Goal: Navigation & Orientation: Find specific page/section

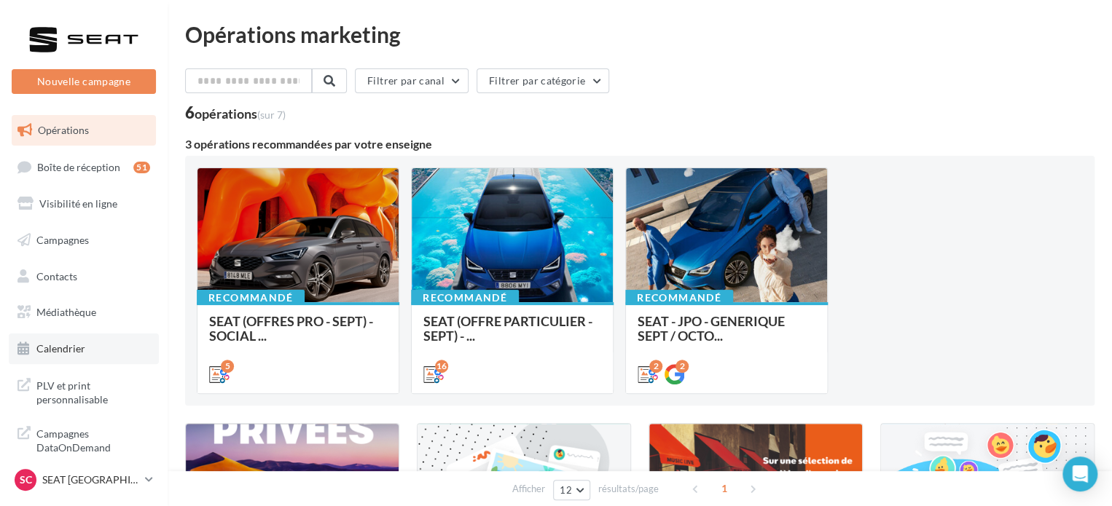
click at [77, 353] on span "Calendrier" at bounding box center [60, 348] width 49 height 12
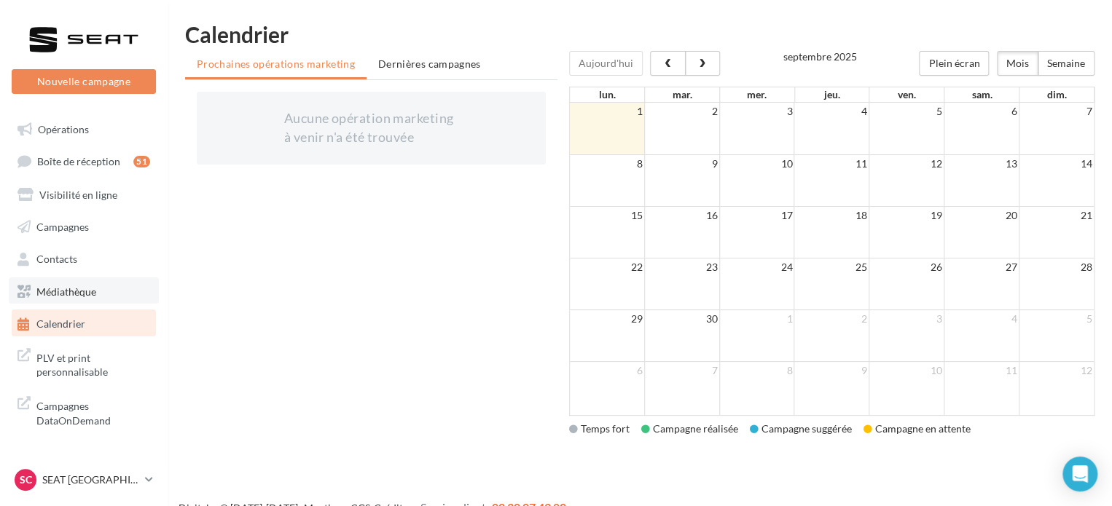
click at [60, 282] on link "Médiathèque" at bounding box center [84, 291] width 150 height 26
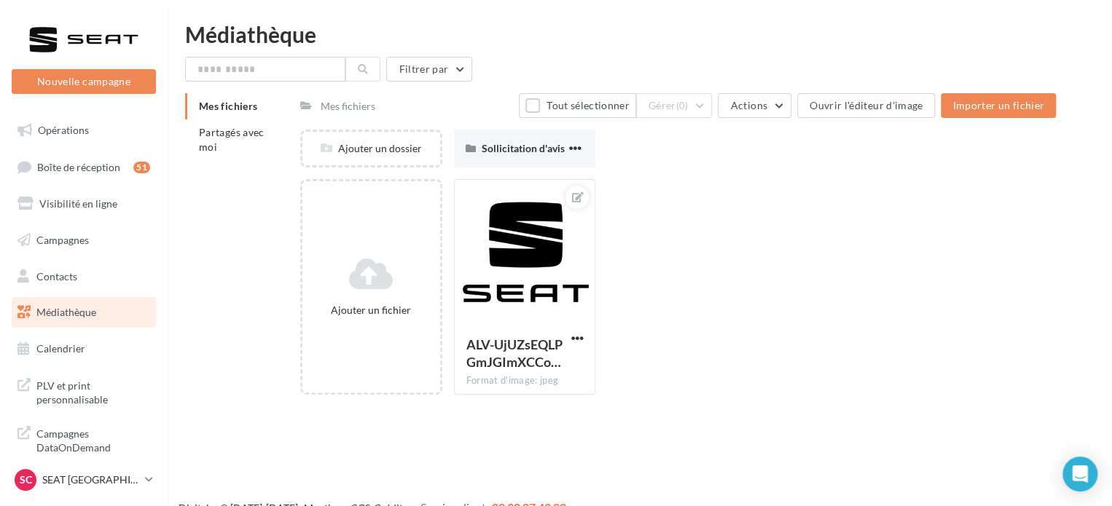
click at [254, 114] on li "Mes fichiers" at bounding box center [236, 106] width 103 height 26
click at [255, 139] on li "Partagés avec moi" at bounding box center [236, 140] width 103 height 41
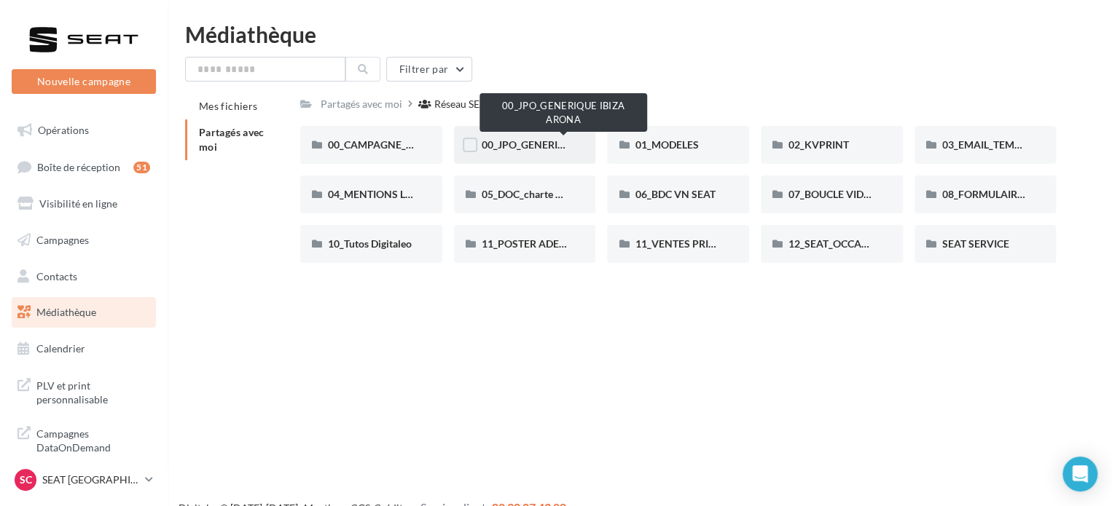
click at [542, 142] on span "00_JPO_GENERIQUE IBIZA ARONA" at bounding box center [564, 144] width 165 height 12
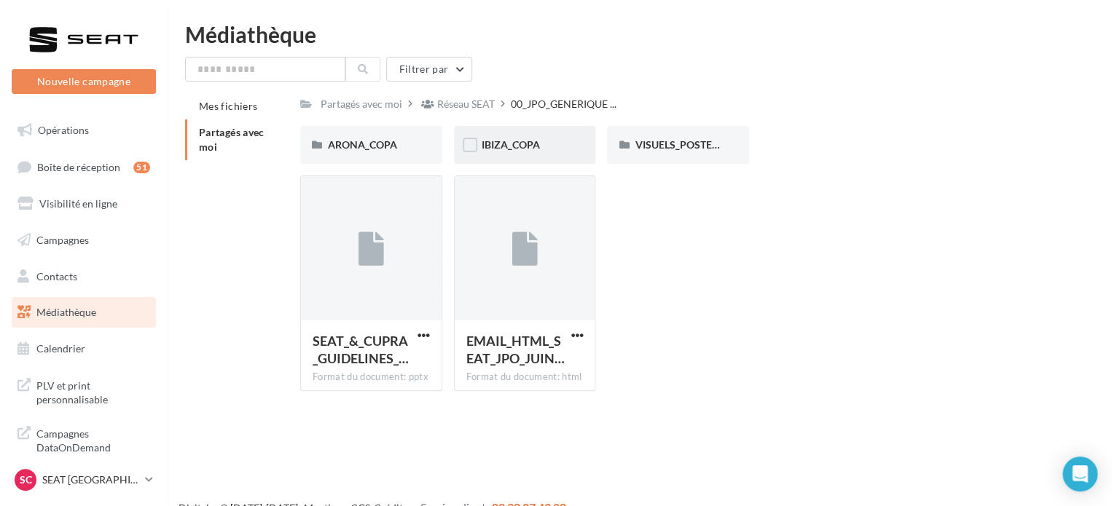
click at [560, 133] on div "IBIZA_COPA" at bounding box center [525, 145] width 142 height 38
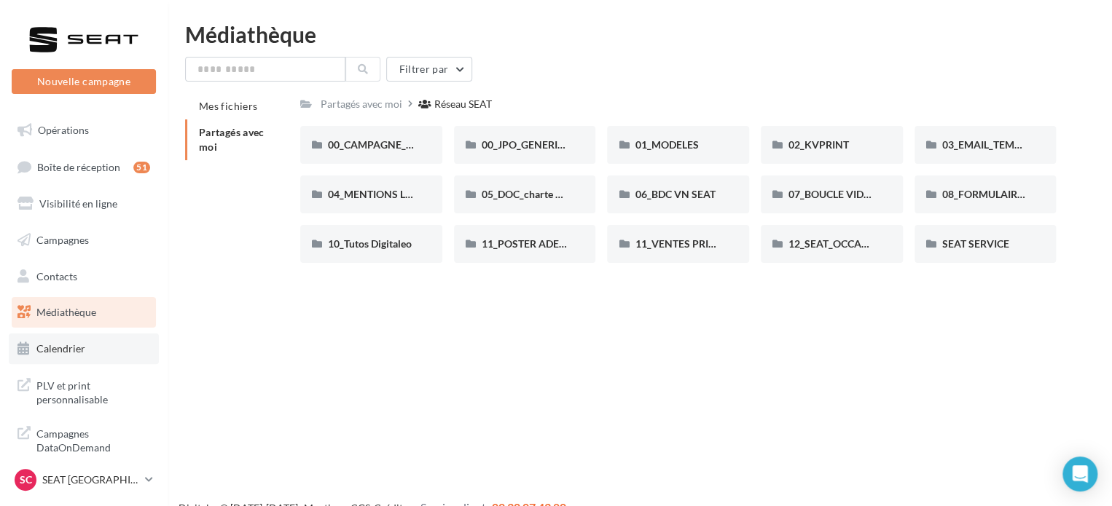
click at [58, 347] on span "Calendrier" at bounding box center [60, 348] width 49 height 12
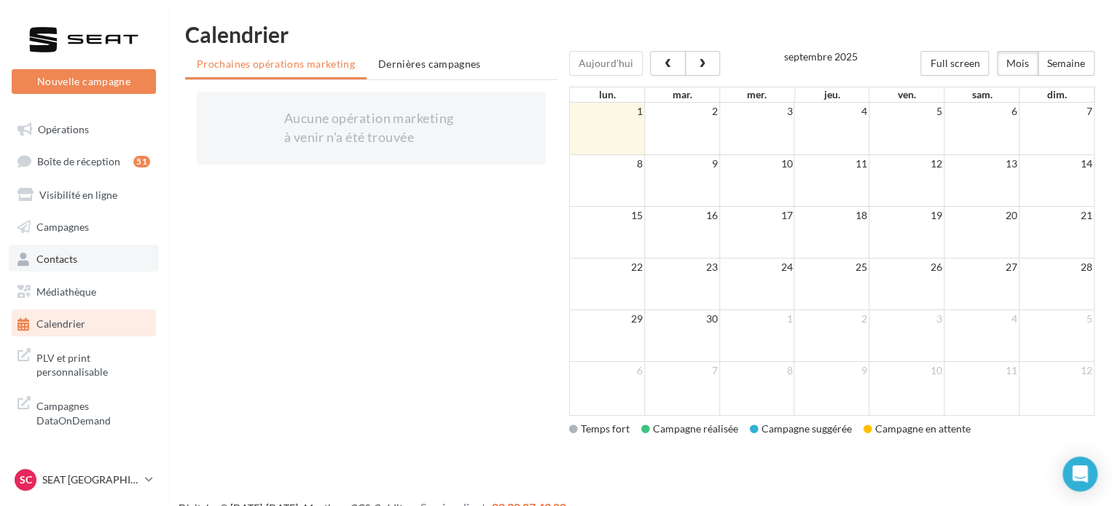
click at [102, 259] on link "Contacts" at bounding box center [84, 258] width 150 height 26
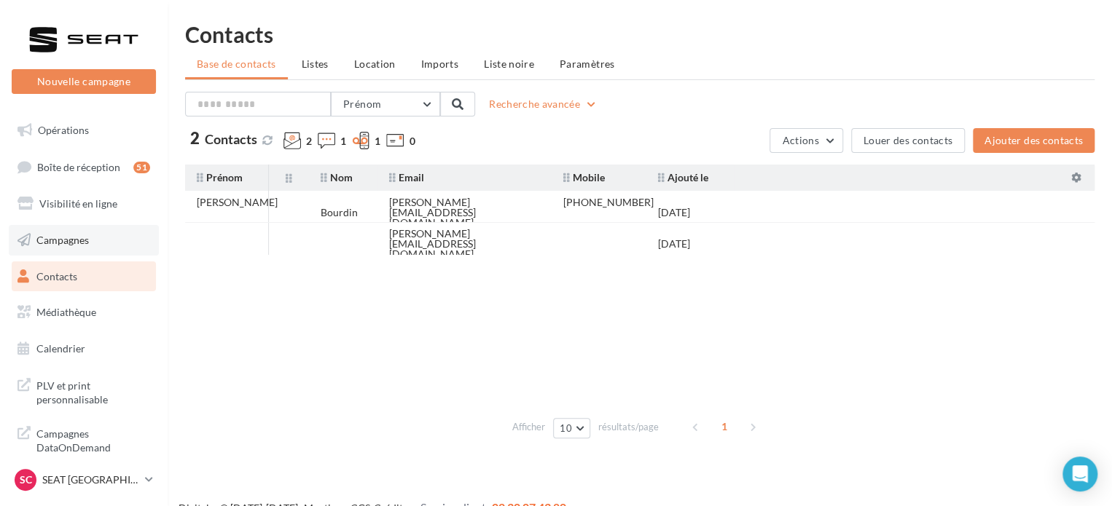
click at [84, 235] on span "Campagnes" at bounding box center [62, 240] width 52 height 12
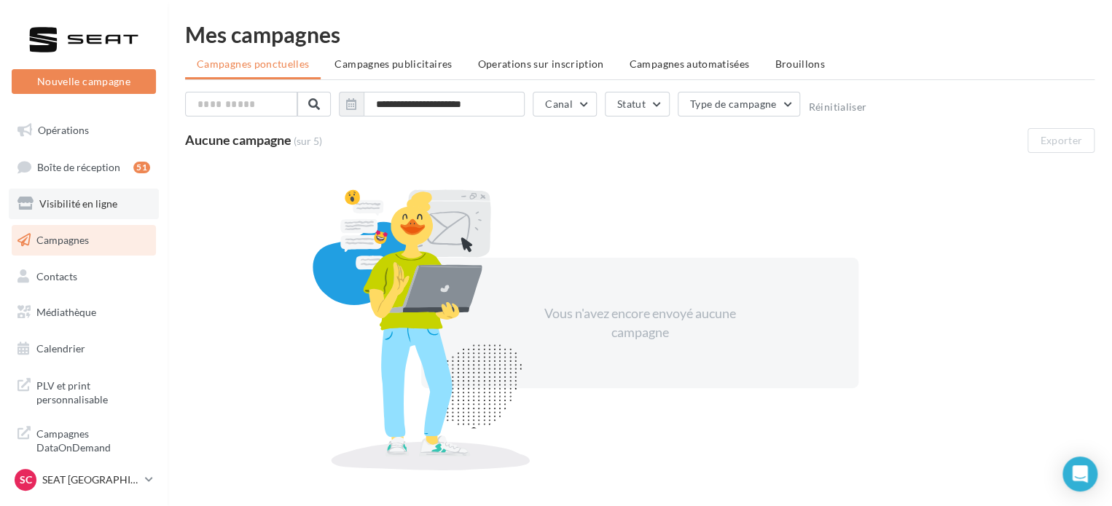
click at [95, 214] on link "Visibilité en ligne" at bounding box center [84, 204] width 150 height 31
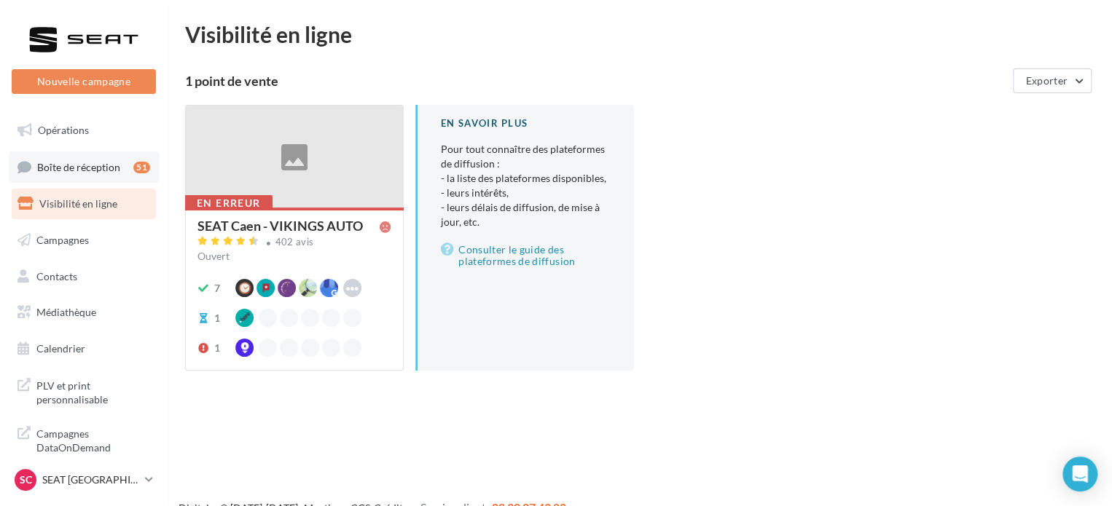
click at [117, 160] on link "Boîte de réception 51" at bounding box center [84, 167] width 150 height 31
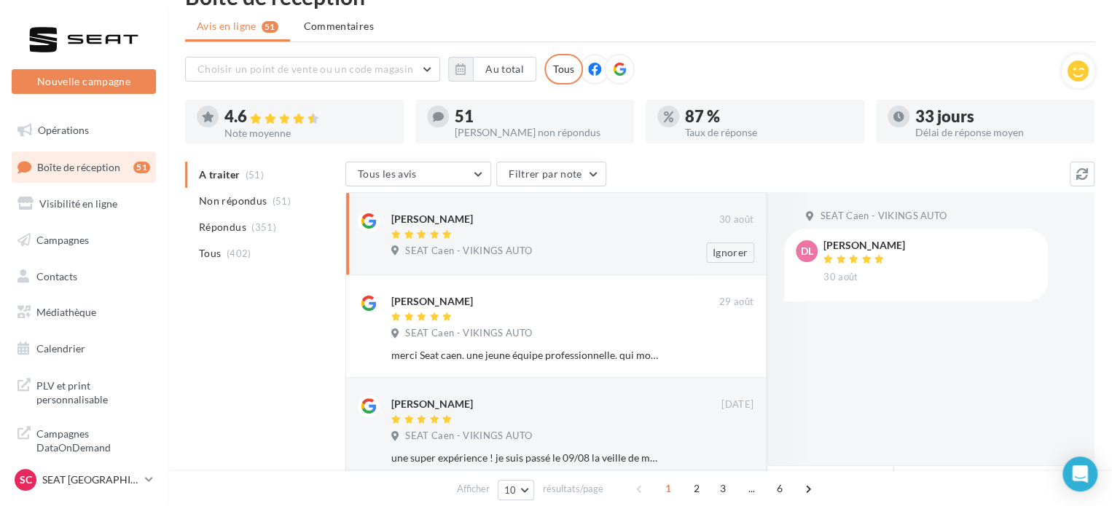
scroll to position [73, 0]
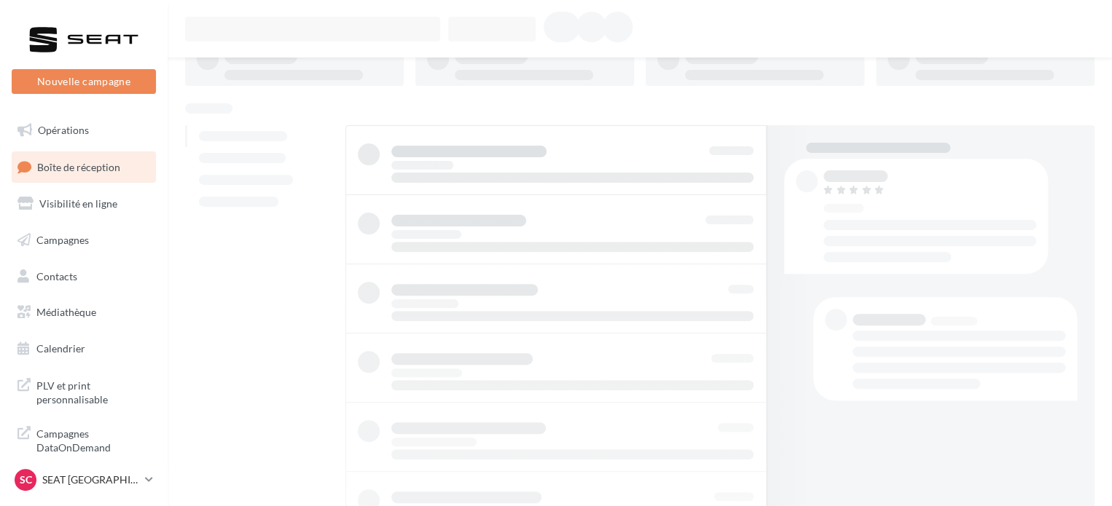
scroll to position [73, 0]
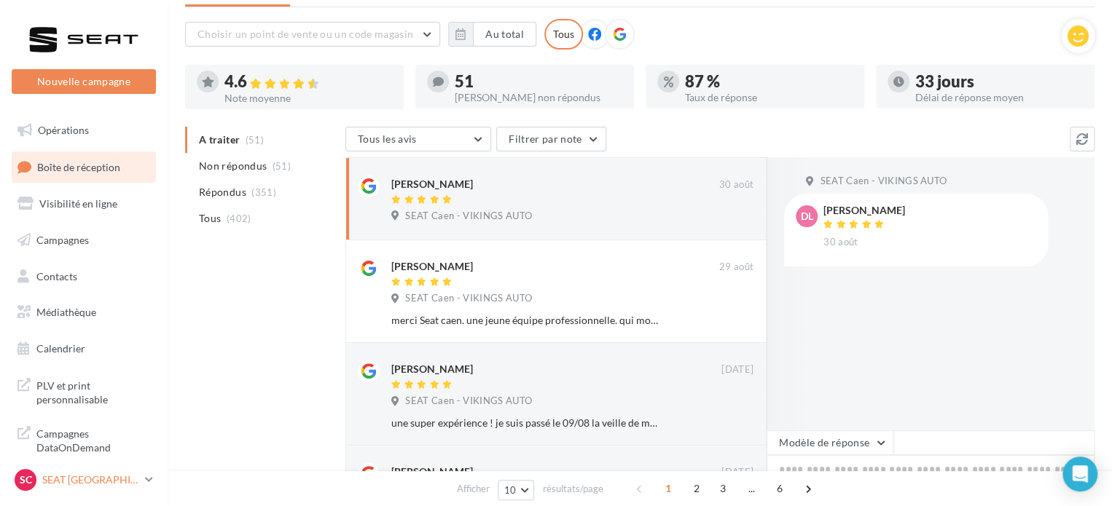
click at [72, 474] on nav "Nouvelle campagne Nouvelle campagne Opérations Boîte de réception Visibilité en…" at bounding box center [84, 253] width 168 height 506
click at [73, 475] on p "SEAT [GEOGRAPHIC_DATA]" at bounding box center [90, 480] width 97 height 15
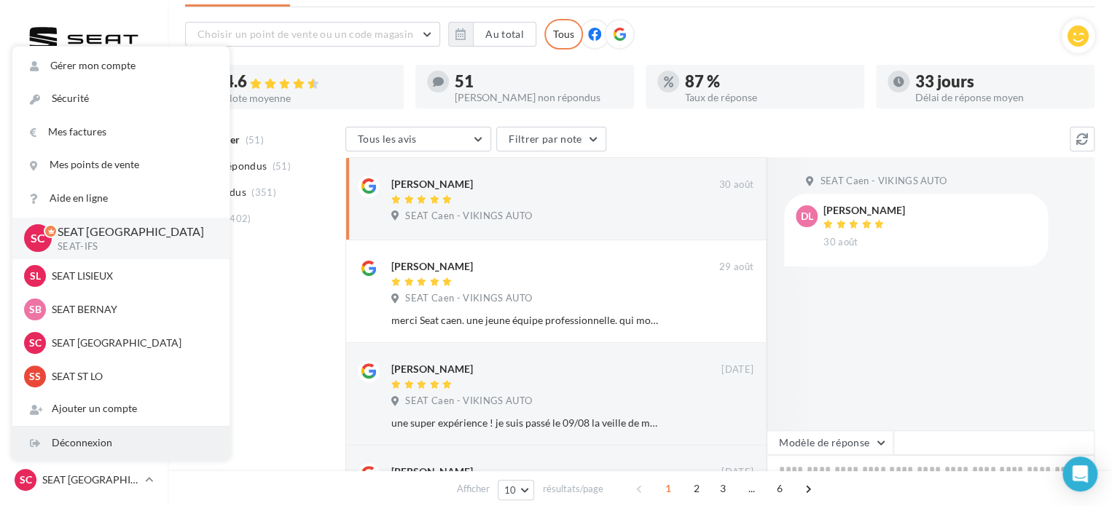
click at [90, 442] on div "Déconnexion" at bounding box center [120, 443] width 217 height 33
